Goal: Information Seeking & Learning: Learn about a topic

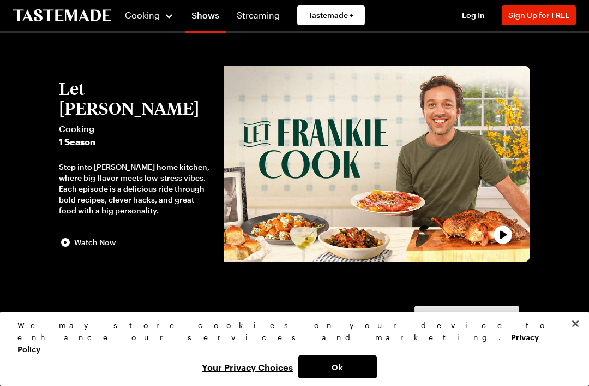
scroll to position [1, 0]
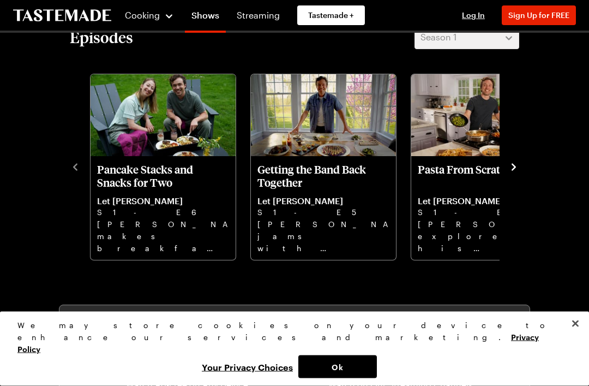
click at [460, 169] on p "Pasta From Scratch" at bounding box center [484, 176] width 132 height 26
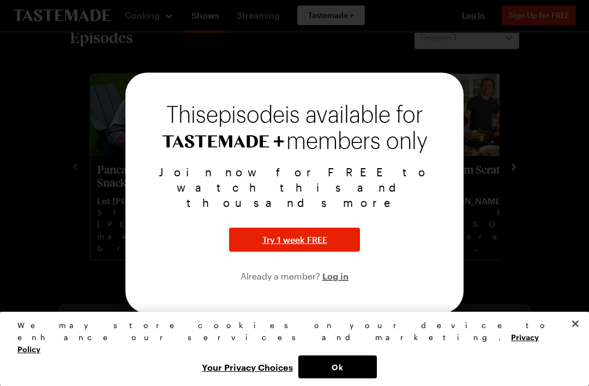
click at [439, 232] on div "Join now for FREE to watch this and thousands more Try 1 week FREE Already a me…" at bounding box center [295, 223] width 312 height 118
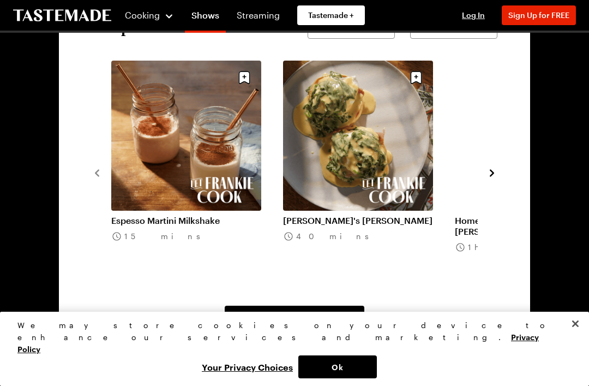
scroll to position [804, 0]
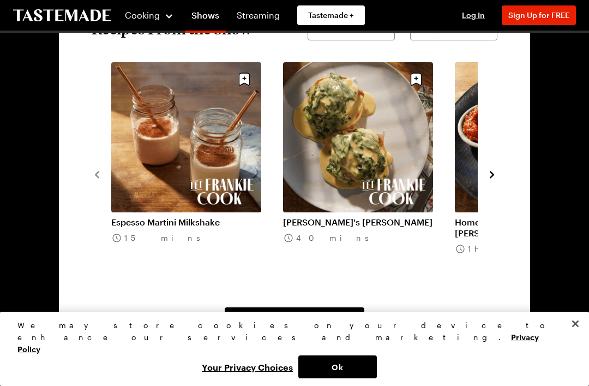
click at [180, 217] on link "Espesso Martini Milkshake" at bounding box center [186, 222] width 150 height 11
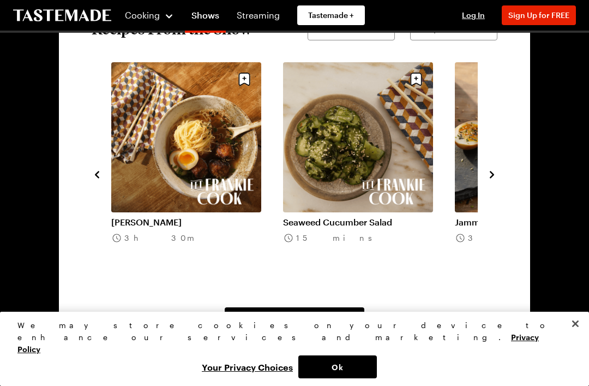
scroll to position [806, 0]
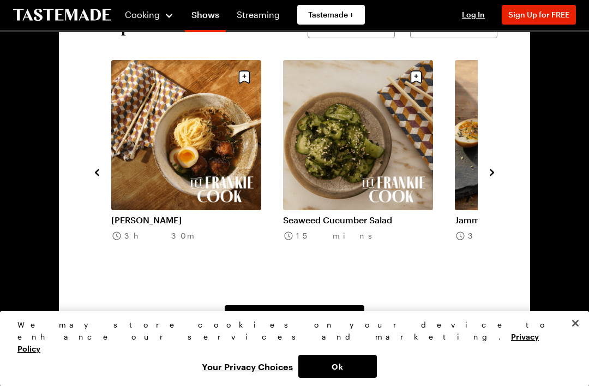
click at [497, 165] on button "navigate to next item" at bounding box center [492, 171] width 11 height 13
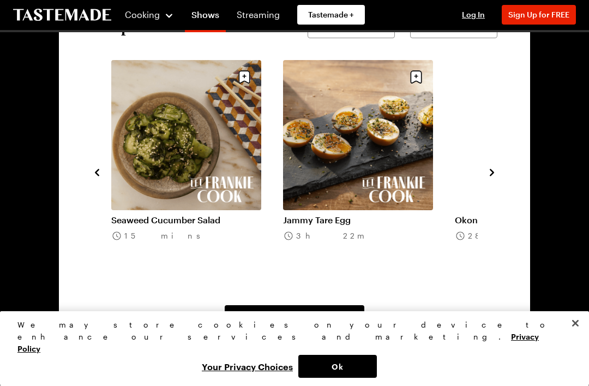
scroll to position [807, 0]
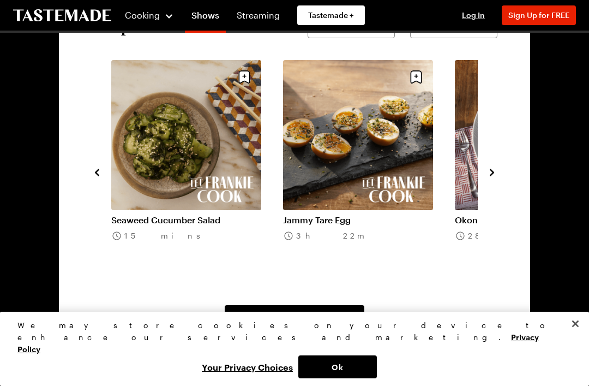
click at [497, 165] on button "navigate to next item" at bounding box center [492, 171] width 11 height 13
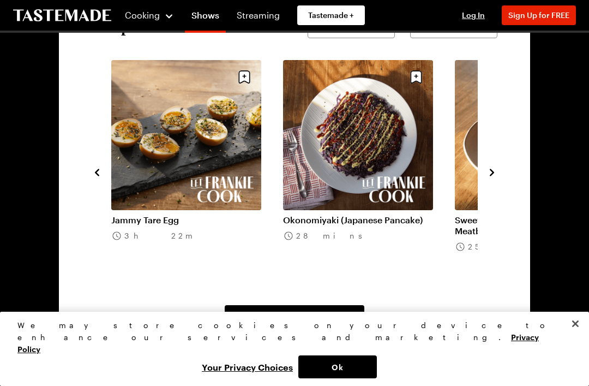
click at [497, 168] on icon "navigate to next item" at bounding box center [492, 172] width 11 height 11
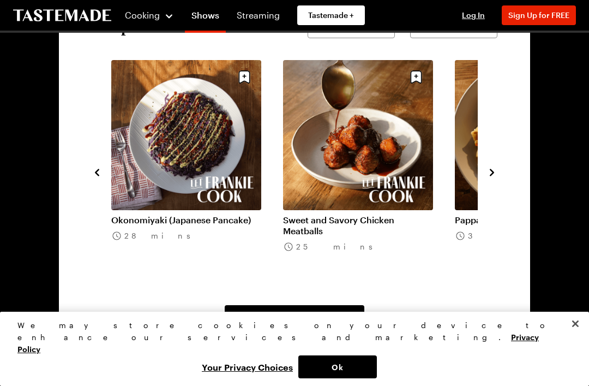
click at [495, 172] on icon "navigate to next item" at bounding box center [492, 172] width 11 height 11
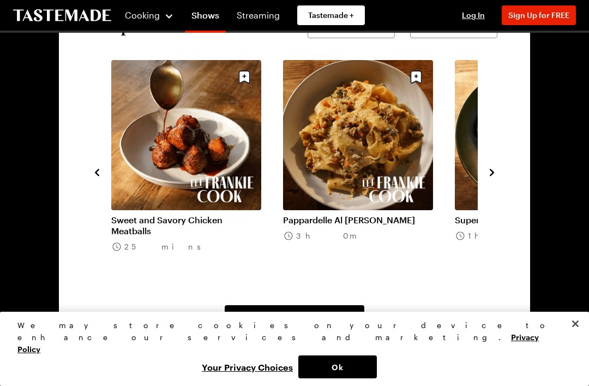
click at [497, 173] on icon "navigate to next item" at bounding box center [492, 172] width 11 height 11
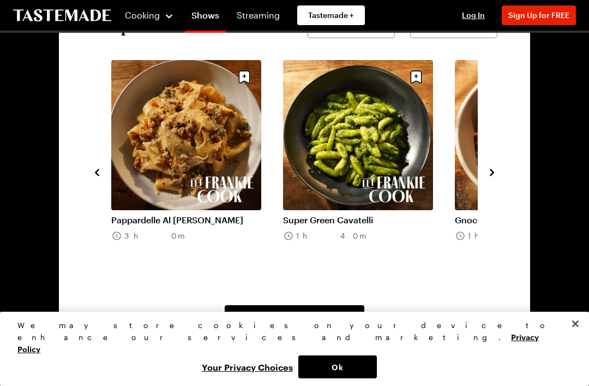
click at [497, 170] on icon "navigate to next item" at bounding box center [492, 172] width 11 height 11
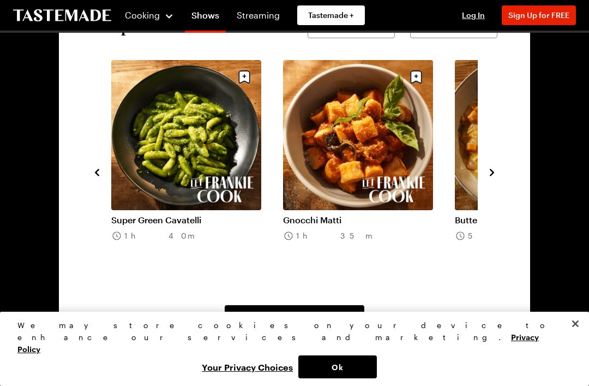
click at [335, 214] on link "Gnocchi Matti" at bounding box center [358, 219] width 150 height 11
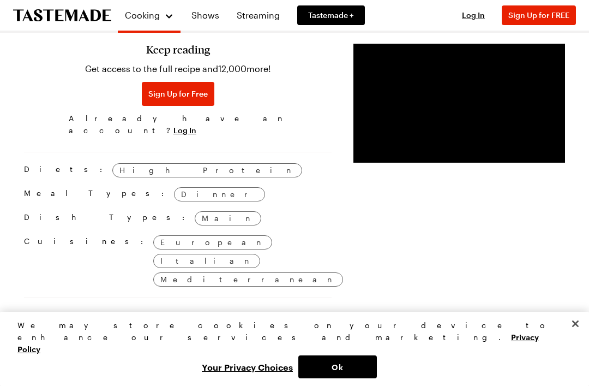
scroll to position [885, 0]
click at [148, 92] on span "Sign Up for Free" at bounding box center [177, 95] width 59 height 11
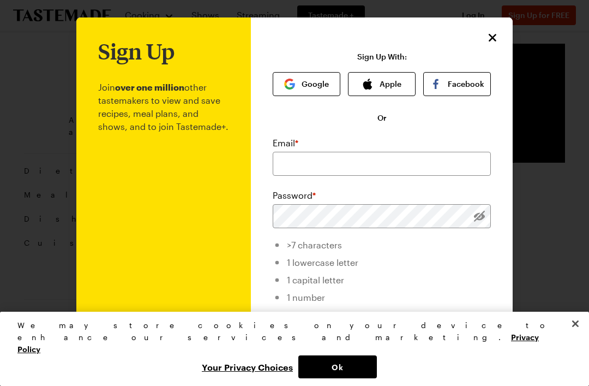
click at [301, 78] on button "Google" at bounding box center [307, 84] width 68 height 24
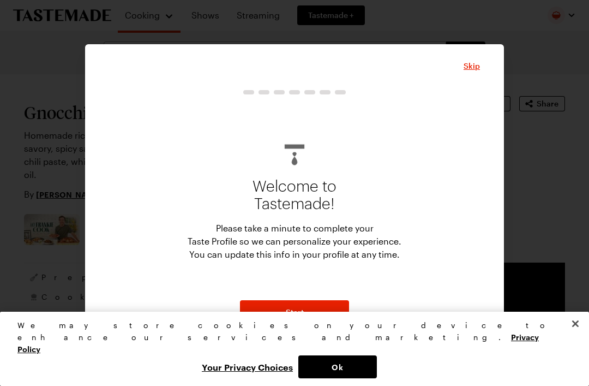
click at [468, 61] on span "Skip" at bounding box center [472, 66] width 16 height 11
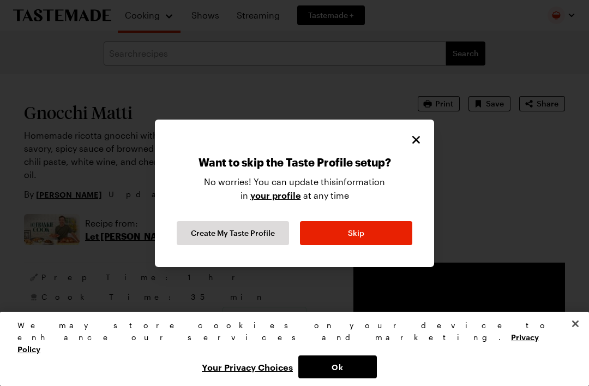
click at [356, 221] on button "Skip" at bounding box center [356, 233] width 112 height 24
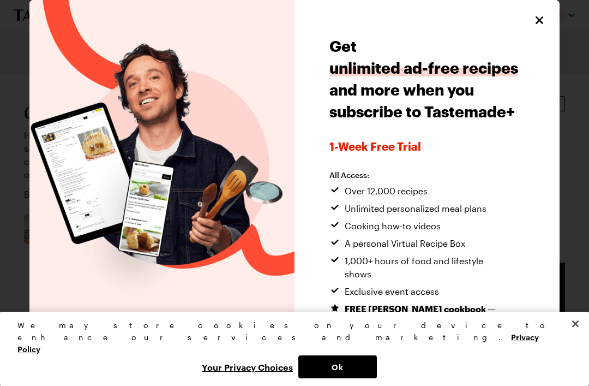
click at [538, 13] on button "Close" at bounding box center [540, 20] width 14 height 14
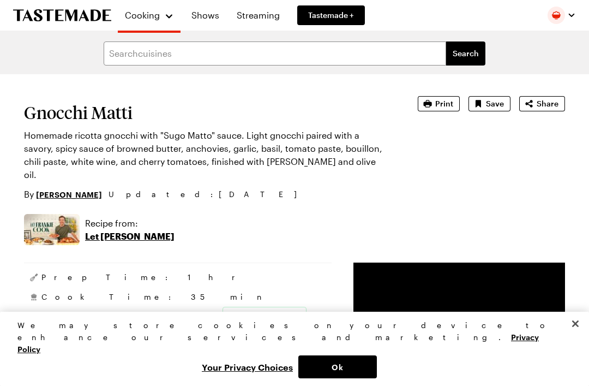
click at [438, 98] on button "Print" at bounding box center [439, 103] width 42 height 15
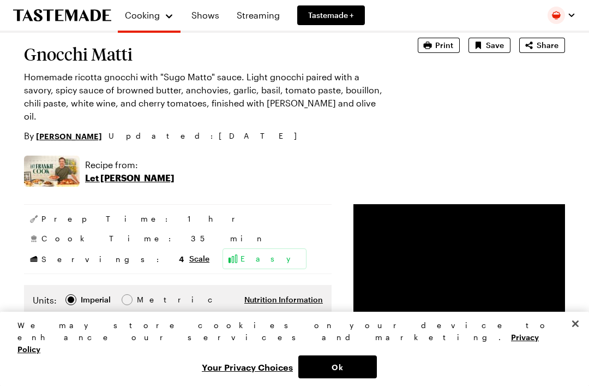
scroll to position [59, 0]
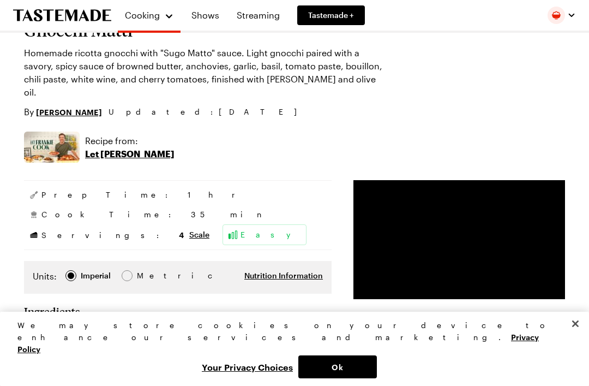
scroll to position [0, 0]
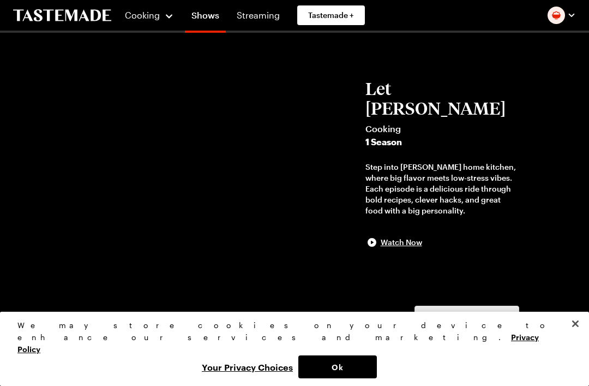
scroll to position [807, 0]
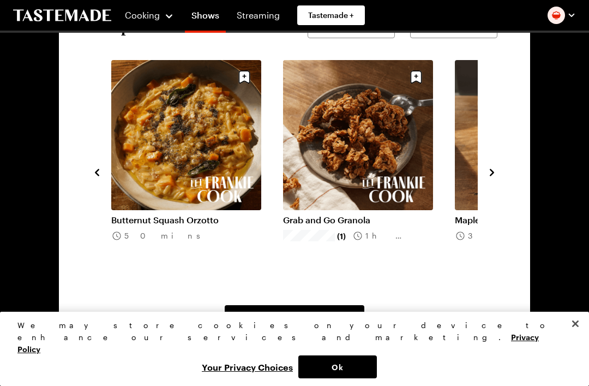
click at [205, 214] on link "Butternut Squash Orzotto" at bounding box center [186, 219] width 150 height 11
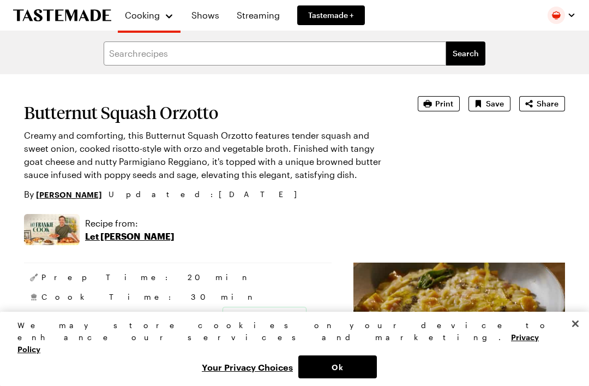
type textarea "x"
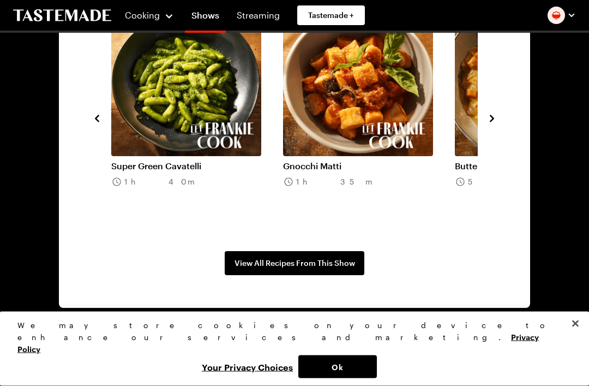
scroll to position [861, 0]
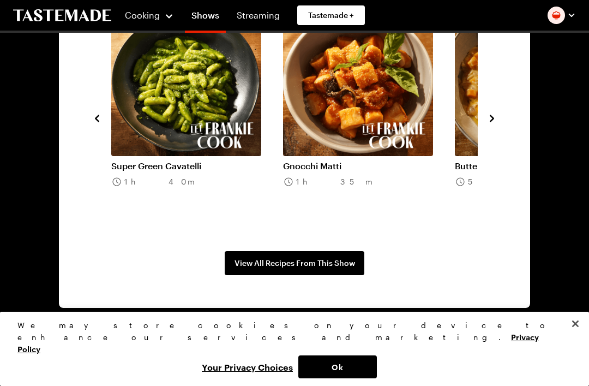
click at [250, 259] on span "View All Recipes From This Show" at bounding box center [295, 263] width 121 height 11
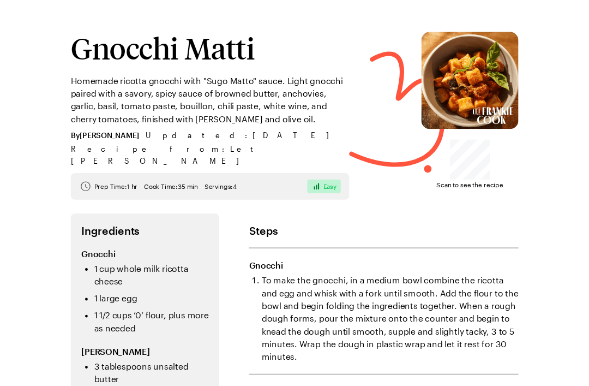
scroll to position [11, 0]
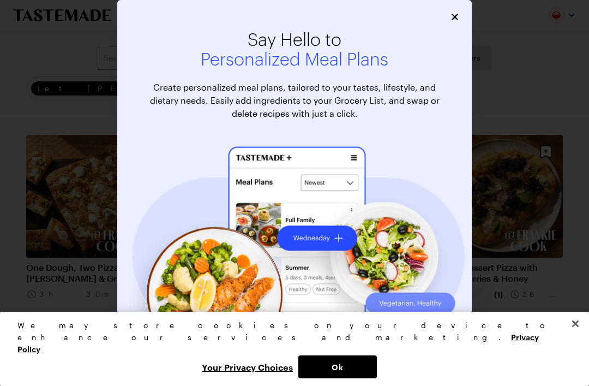
scroll to position [51, 0]
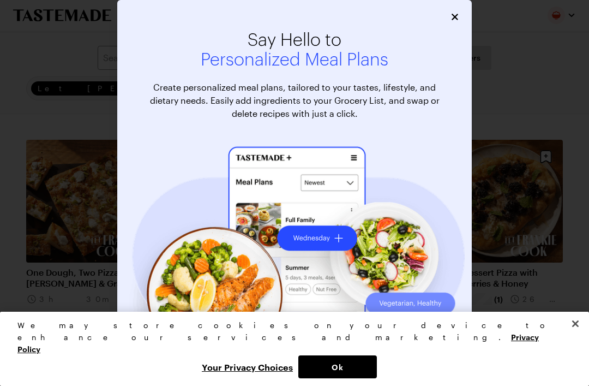
click at [442, 7] on div "Say Hello to Personalized Meal Plans Create personalized meal plans, tailored t…" at bounding box center [294, 218] width 355 height 437
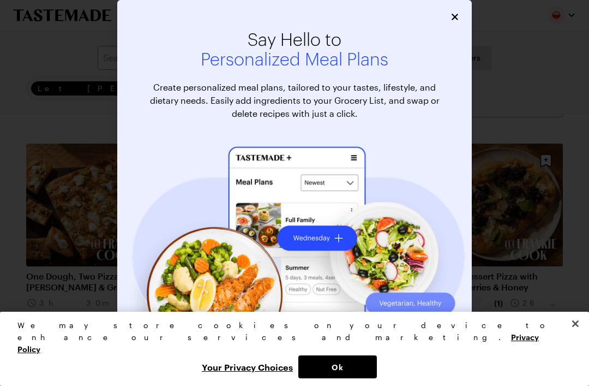
click at [454, 17] on icon "Close" at bounding box center [455, 16] width 11 height 11
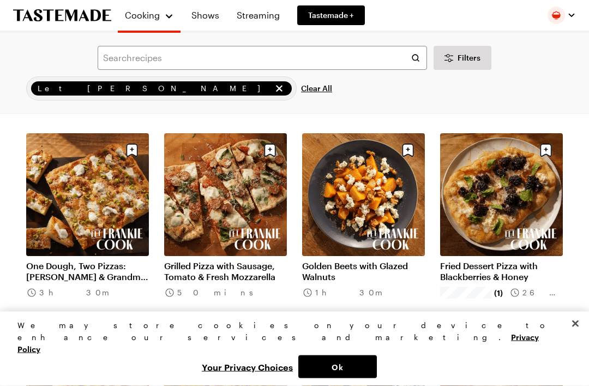
scroll to position [0, 0]
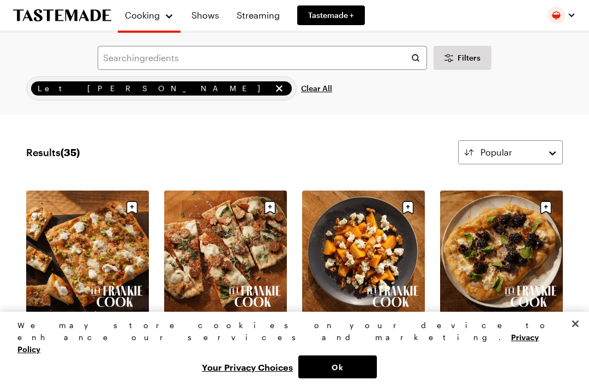
click at [200, 12] on link "Shows" at bounding box center [205, 15] width 41 height 31
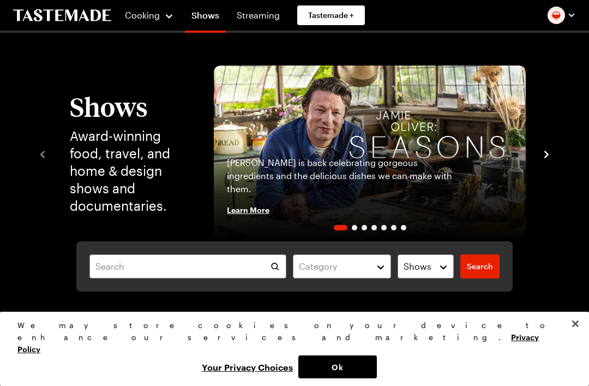
click at [207, 15] on link "Shows" at bounding box center [205, 17] width 41 height 31
